Goal: Transaction & Acquisition: Book appointment/travel/reservation

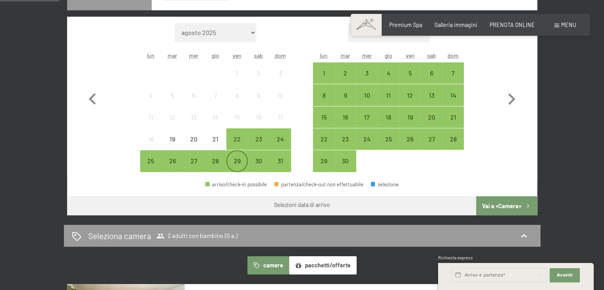
click at [241, 162] on div "29" at bounding box center [237, 168] width 20 height 20
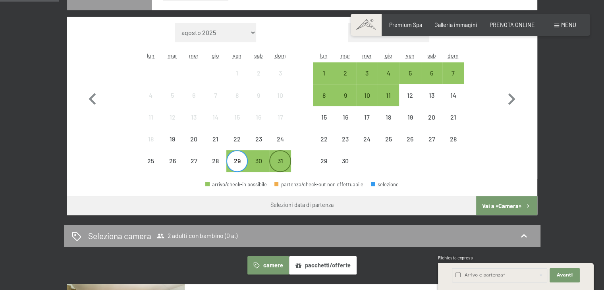
click at [281, 160] on div "31" at bounding box center [280, 168] width 20 height 20
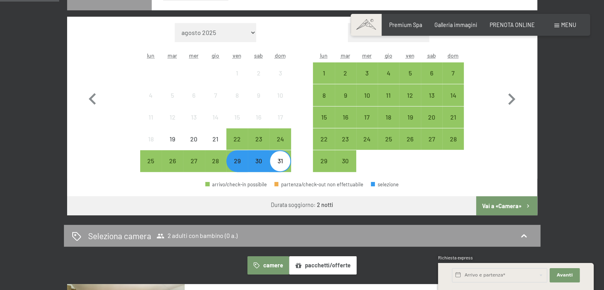
click at [496, 206] on button "Vai a «Camera»" at bounding box center [506, 205] width 61 height 19
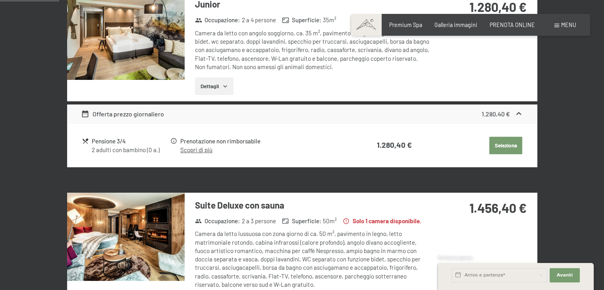
scroll to position [172, 0]
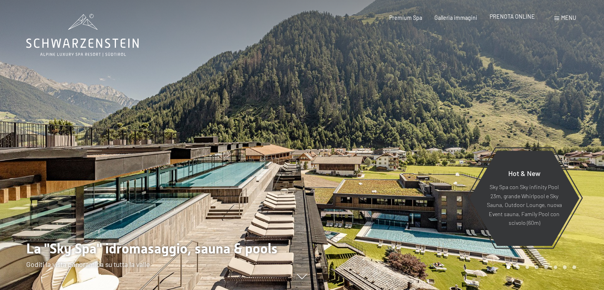
click at [518, 15] on span "PRENOTA ONLINE" at bounding box center [512, 16] width 45 height 7
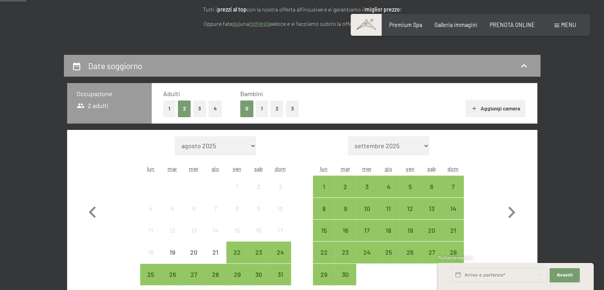
scroll to position [118, 0]
click at [259, 105] on button "1" at bounding box center [262, 109] width 12 height 16
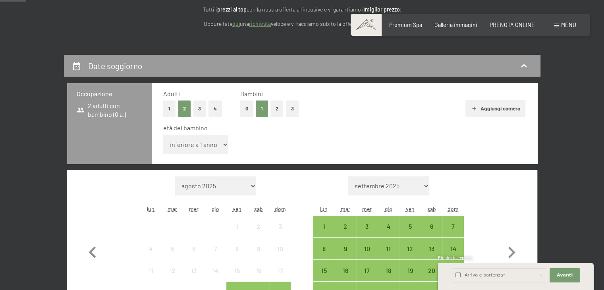
click at [198, 147] on select "inferiore a 1 anno 1 anno 2 anni 3 anni 4 anni 5 anni 6 anni 7 anni 8 anni 9 an…" at bounding box center [196, 144] width 66 height 19
select select "14"
click at [163, 135] on select "inferiore a 1 anno 1 anno 2 anni 3 anni 4 anni 5 anni 6 anni 7 anni 8 anni 9 an…" at bounding box center [196, 144] width 66 height 19
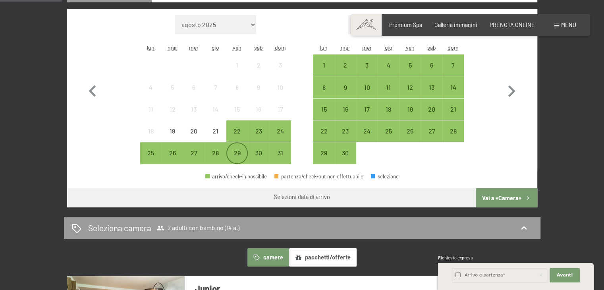
click at [241, 162] on div "29" at bounding box center [237, 160] width 20 height 20
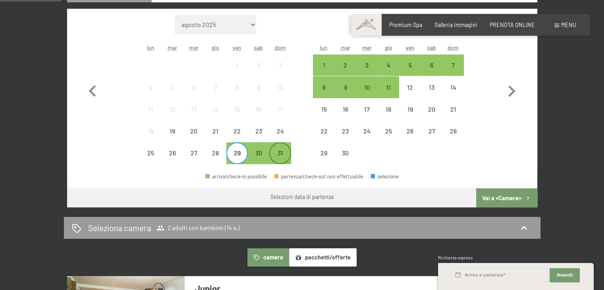
click at [289, 158] on div "31" at bounding box center [280, 160] width 20 height 20
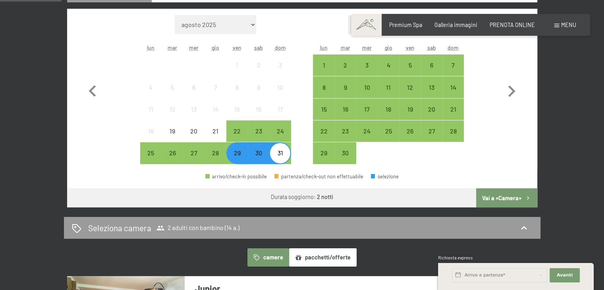
click at [518, 204] on button "Vai a «Camera»" at bounding box center [506, 197] width 61 height 19
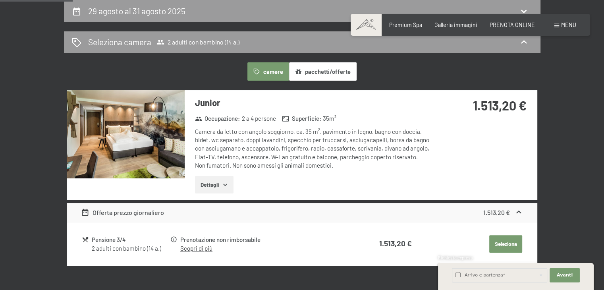
scroll to position [173, 0]
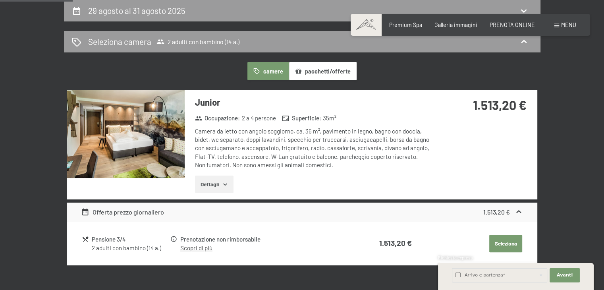
click at [118, 133] on img at bounding box center [126, 134] width 118 height 88
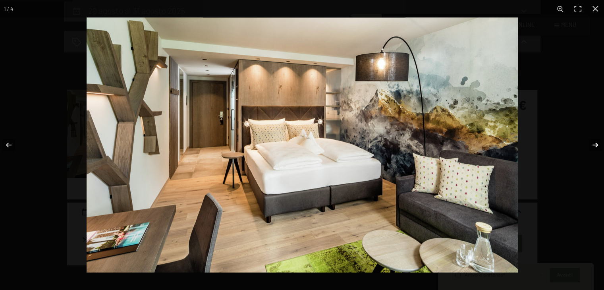
click at [587, 143] on button "button" at bounding box center [590, 145] width 28 height 40
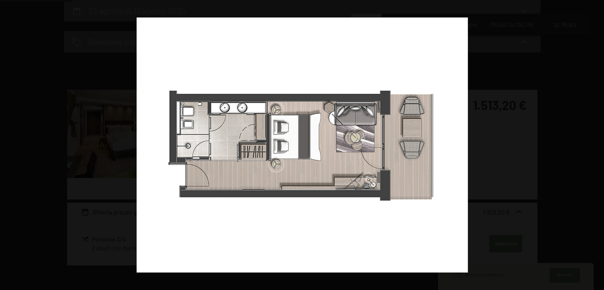
click at [587, 143] on button "button" at bounding box center [590, 145] width 28 height 40
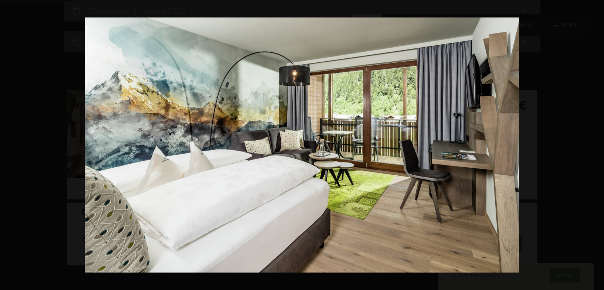
click at [587, 143] on button "button" at bounding box center [590, 145] width 28 height 40
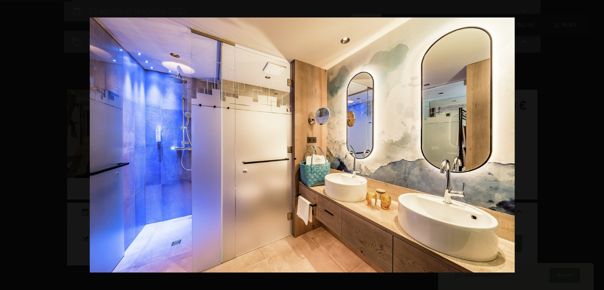
click at [587, 143] on button "button" at bounding box center [590, 145] width 28 height 40
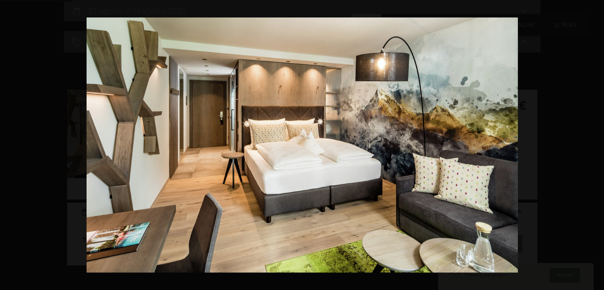
click at [587, 143] on button "button" at bounding box center [590, 145] width 28 height 40
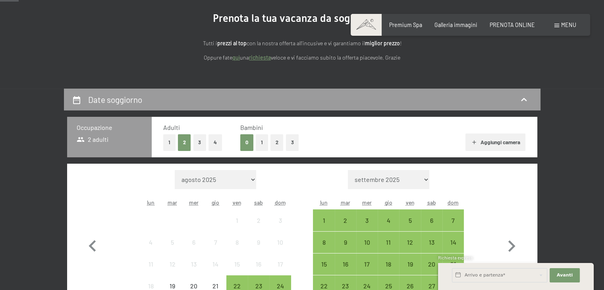
scroll to position [84, 0]
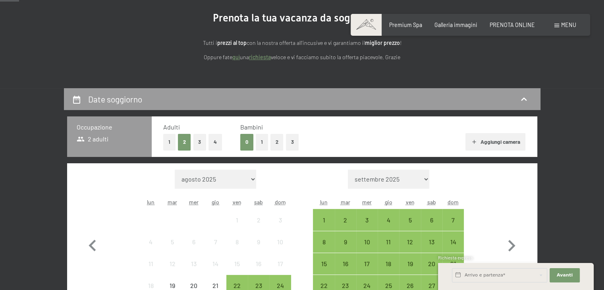
click at [260, 143] on button "1" at bounding box center [262, 142] width 12 height 16
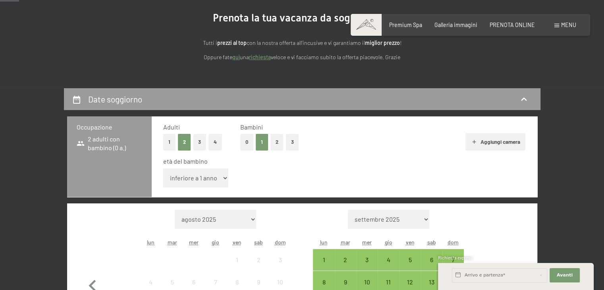
click at [209, 178] on select "inferiore a 1 anno 1 anno 2 anni 3 anni 4 anni 5 anni 6 anni 7 anni 8 anni 9 an…" at bounding box center [196, 177] width 66 height 19
select select "15"
click at [163, 168] on select "inferiore a 1 anno 1 anno 2 anni 3 anni 4 anni 5 anni 6 anni 7 anni 8 anni 9 an…" at bounding box center [196, 177] width 66 height 19
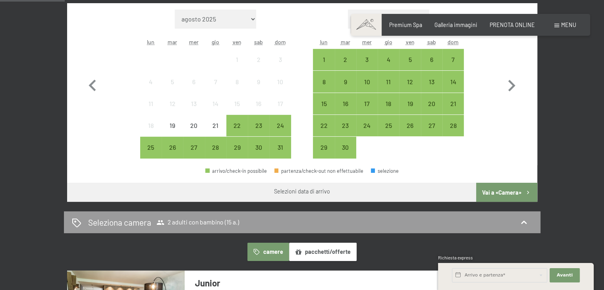
scroll to position [293, 0]
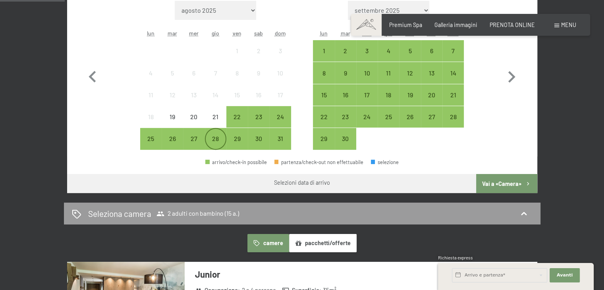
click at [215, 140] on div "28" at bounding box center [216, 145] width 20 height 20
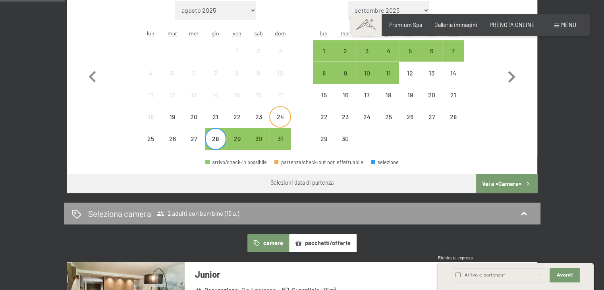
click at [277, 123] on div "24" at bounding box center [280, 124] width 20 height 20
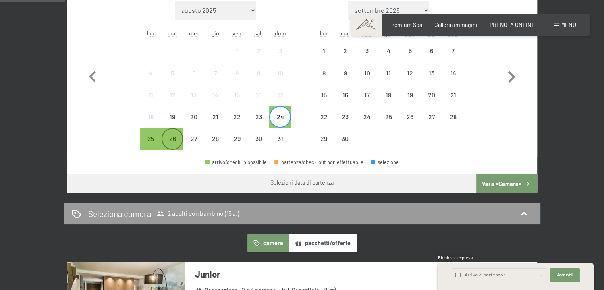
click at [177, 141] on div "26" at bounding box center [172, 145] width 20 height 20
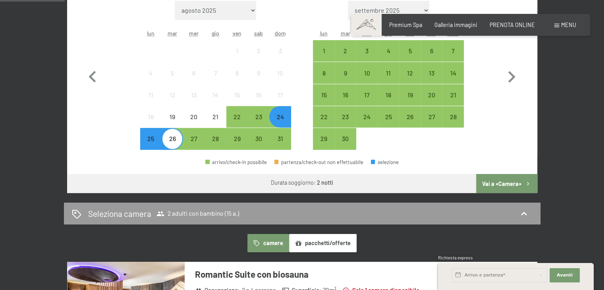
click at [177, 141] on div "26" at bounding box center [172, 145] width 20 height 20
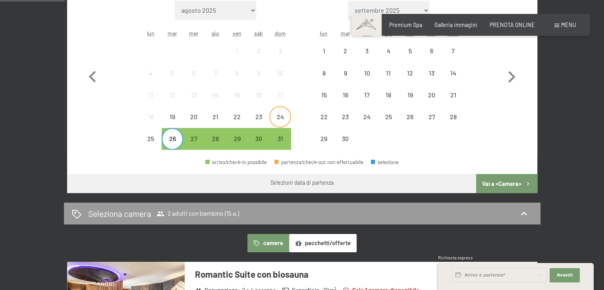
click at [279, 114] on div "24" at bounding box center [280, 124] width 20 height 20
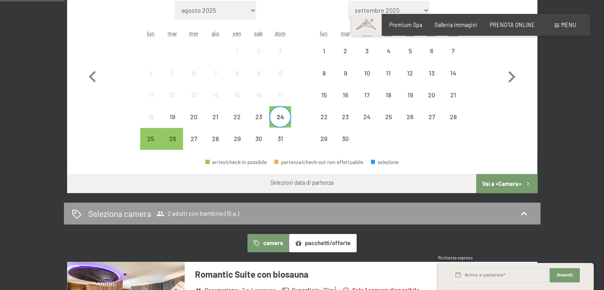
click at [492, 180] on button "Vai a «Camera»" at bounding box center [506, 183] width 61 height 19
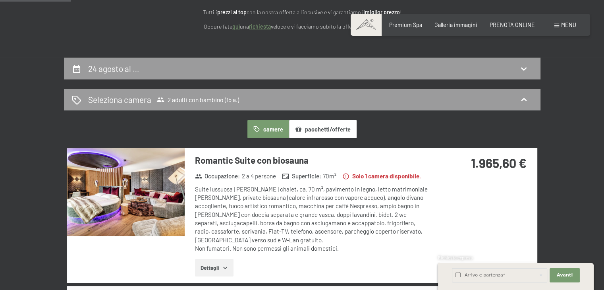
scroll to position [114, 0]
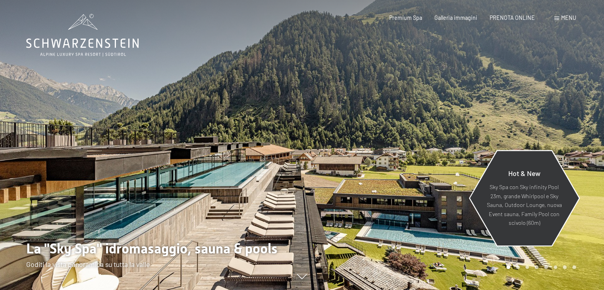
click at [528, 180] on div "Hot & New" at bounding box center [524, 176] width 76 height 14
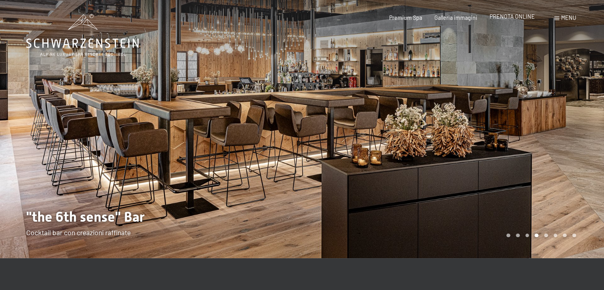
click at [507, 15] on span "PRENOTA ONLINE" at bounding box center [512, 16] width 45 height 7
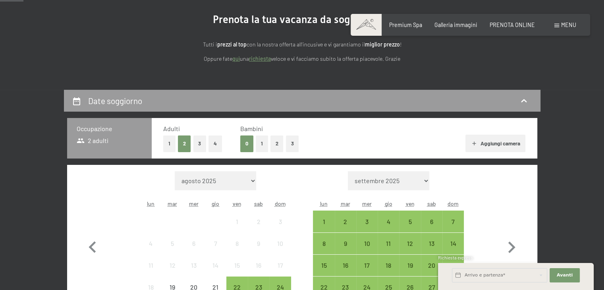
scroll to position [103, 0]
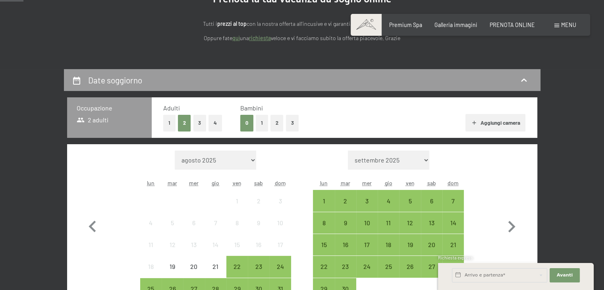
click at [260, 120] on button "1" at bounding box center [262, 123] width 12 height 16
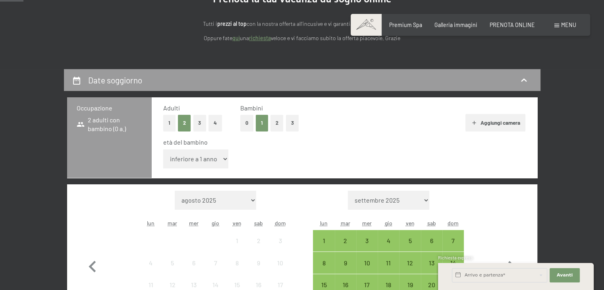
click at [212, 155] on select "inferiore a 1 anno 1 anno 2 anni 3 anni 4 anni 5 anni 6 anni 7 anni 8 anni 9 an…" at bounding box center [196, 158] width 66 height 19
select select "14"
click at [163, 149] on select "inferiore a 1 anno 1 anno 2 anni 3 anni 4 anni 5 anni 6 anni 7 anni 8 anni 9 an…" at bounding box center [196, 158] width 66 height 19
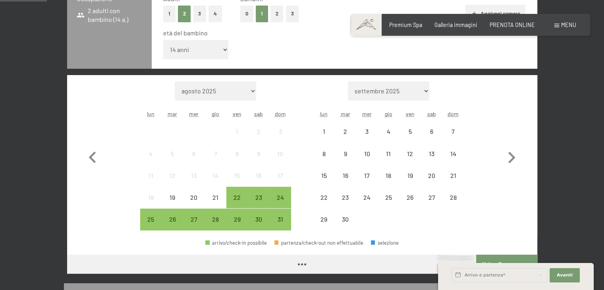
scroll to position [228, 0]
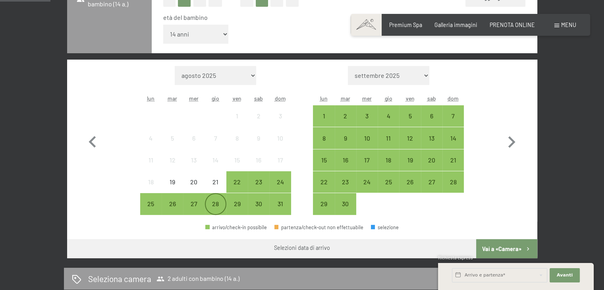
click at [211, 203] on div "28" at bounding box center [216, 211] width 20 height 20
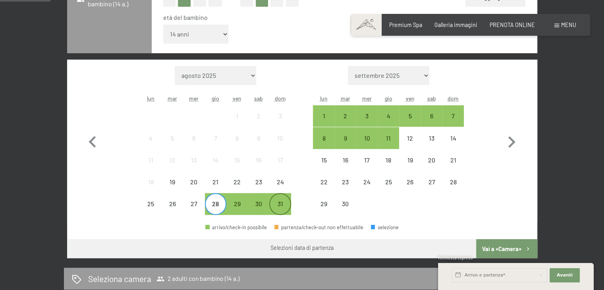
click at [280, 201] on div "31" at bounding box center [280, 211] width 20 height 20
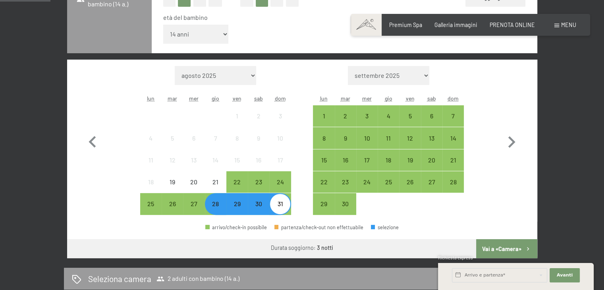
click at [486, 247] on button "Vai a «Camera»" at bounding box center [506, 248] width 61 height 19
